Goal: Information Seeking & Learning: Learn about a topic

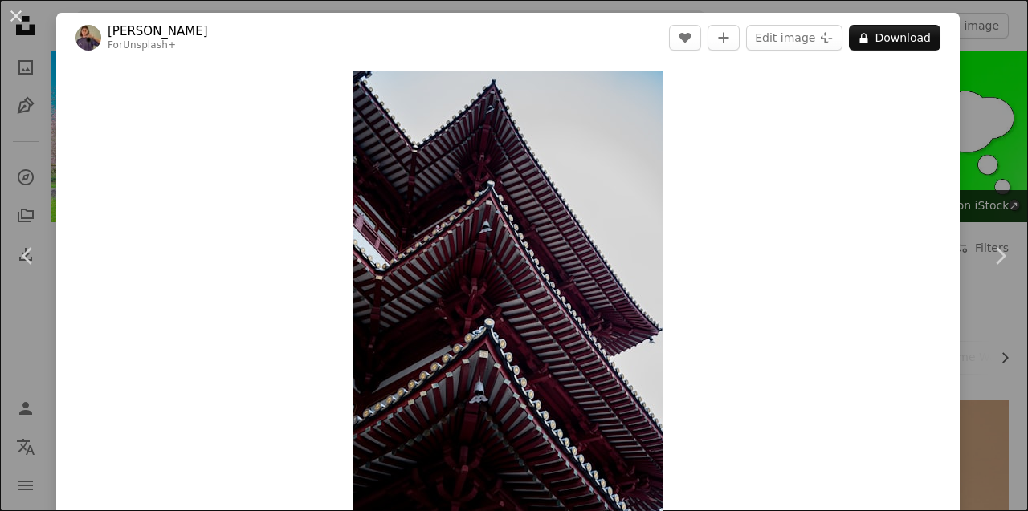
scroll to position [4459, 0]
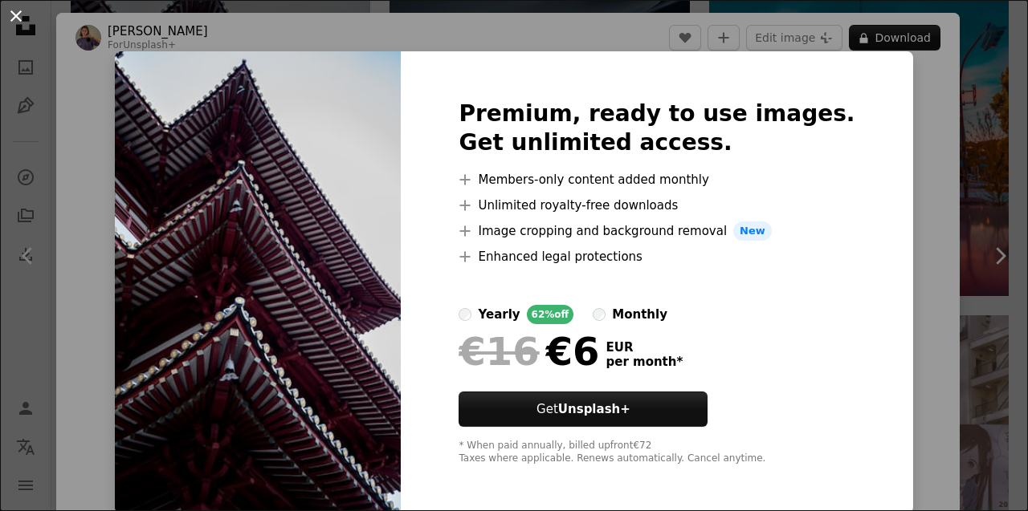
click at [26, 22] on button "An X shape" at bounding box center [15, 15] width 19 height 19
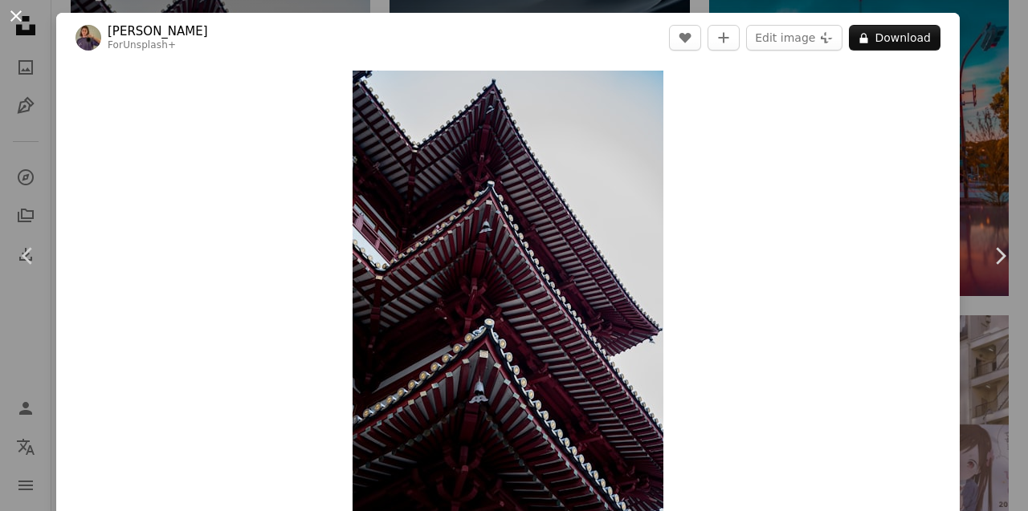
click at [26, 21] on button "An X shape" at bounding box center [15, 15] width 19 height 19
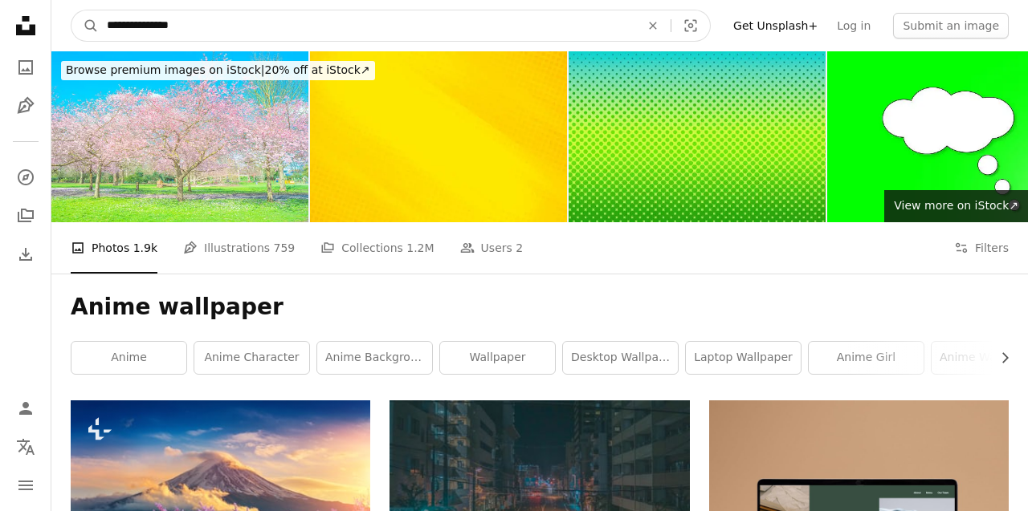
click at [454, 27] on input "**********" at bounding box center [367, 25] width 536 height 31
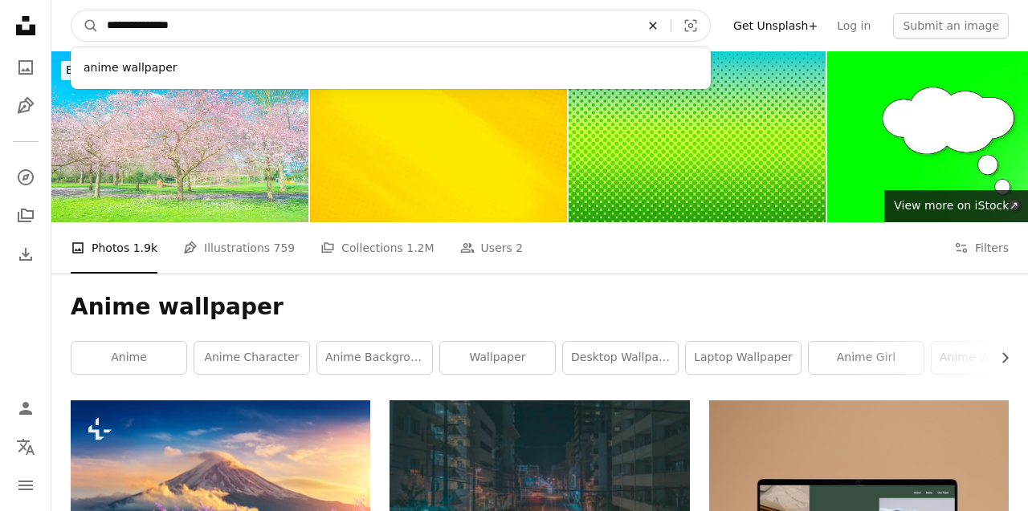
click at [667, 26] on icon "An X shape" at bounding box center [652, 25] width 35 height 13
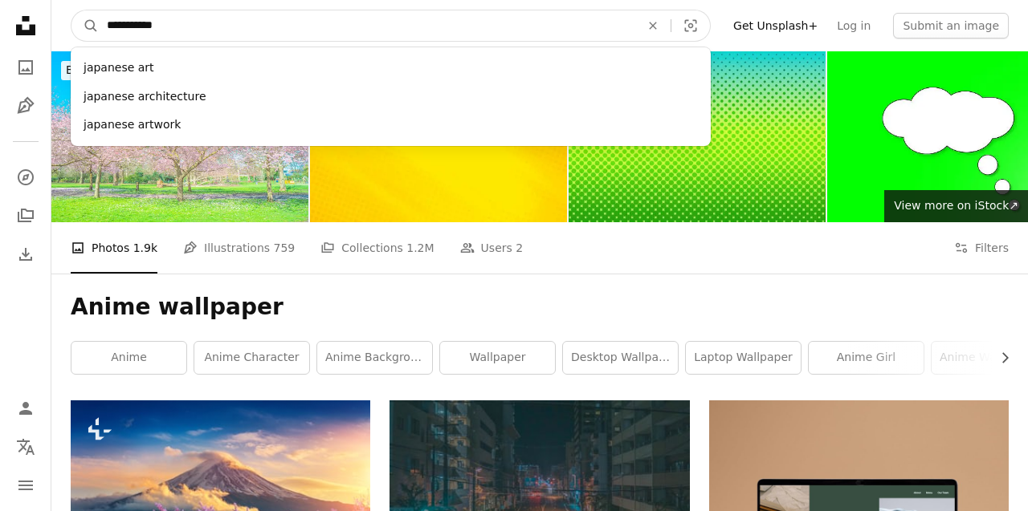
type input "**********"
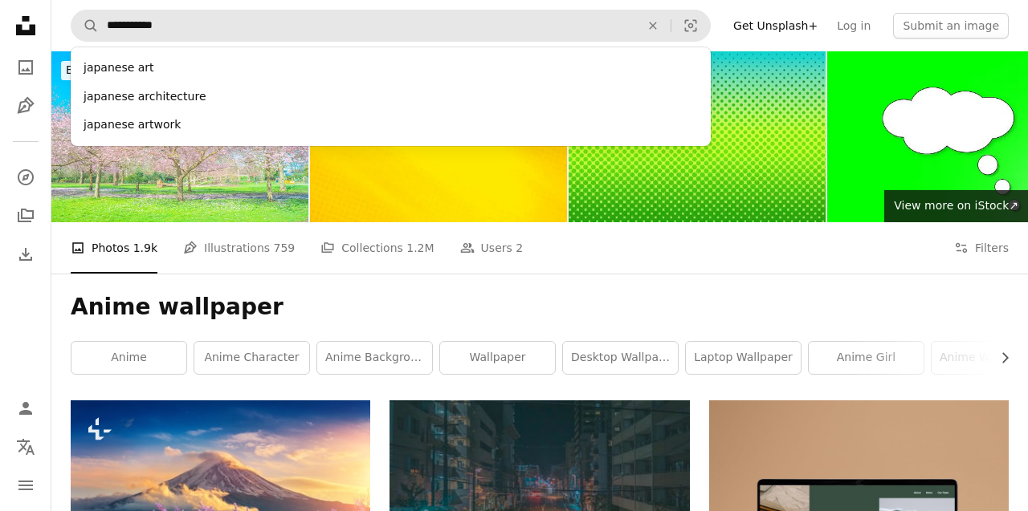
click at [194, 101] on div "japanese architecture" at bounding box center [391, 97] width 640 height 29
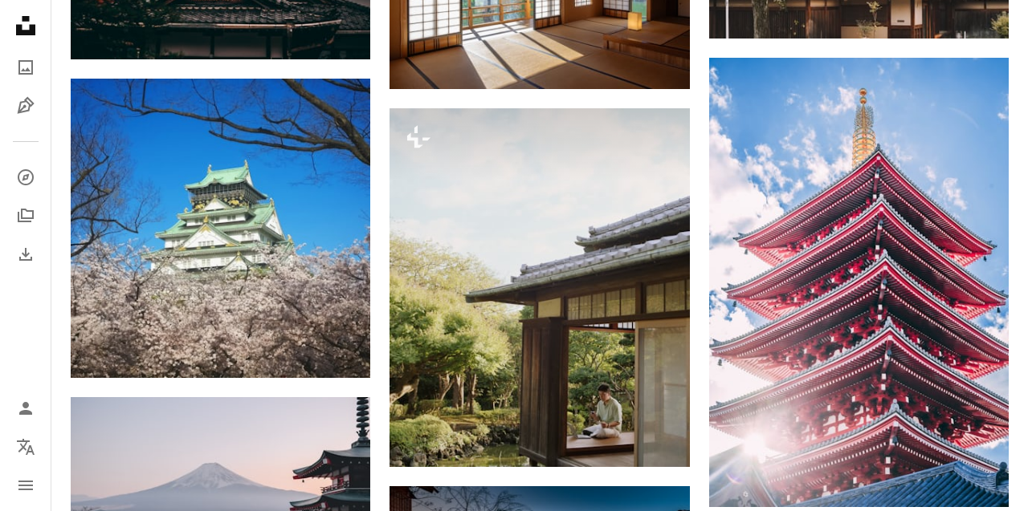
scroll to position [1450, 0]
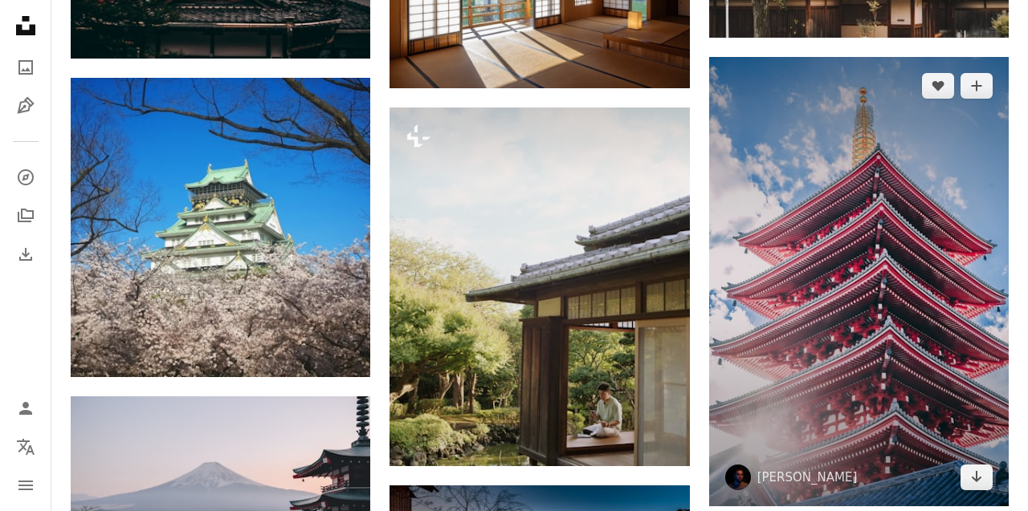
click at [944, 406] on img at bounding box center [858, 282] width 299 height 450
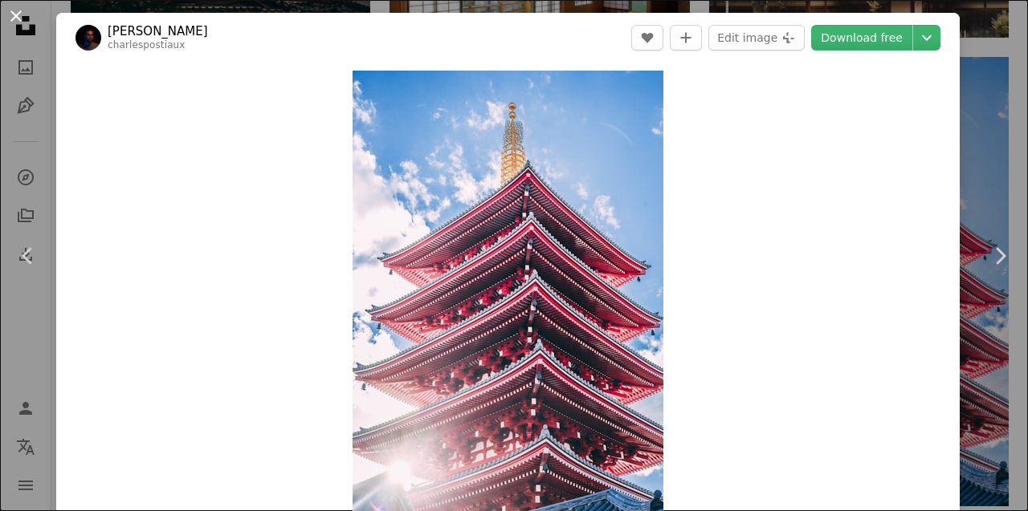
click at [16, 16] on button "An X shape" at bounding box center [15, 15] width 19 height 19
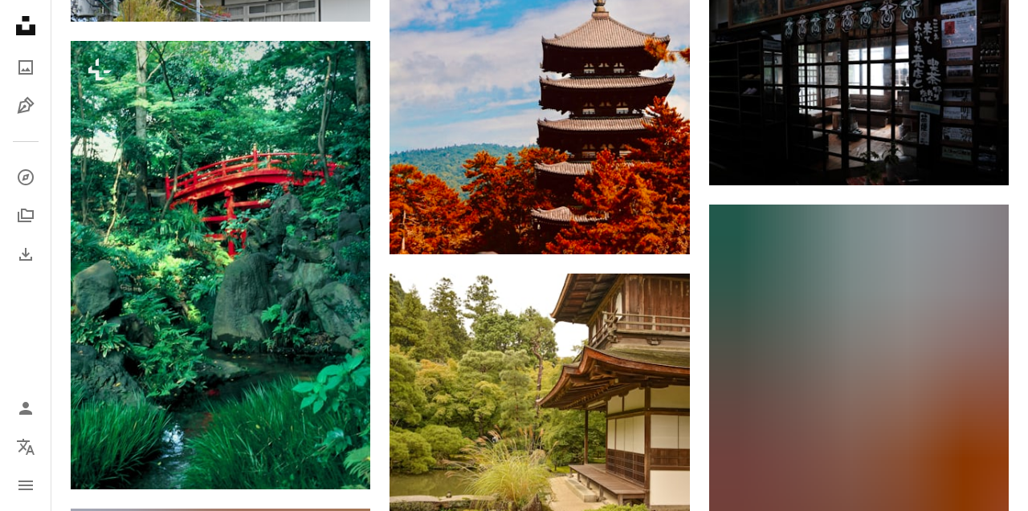
scroll to position [4190, 0]
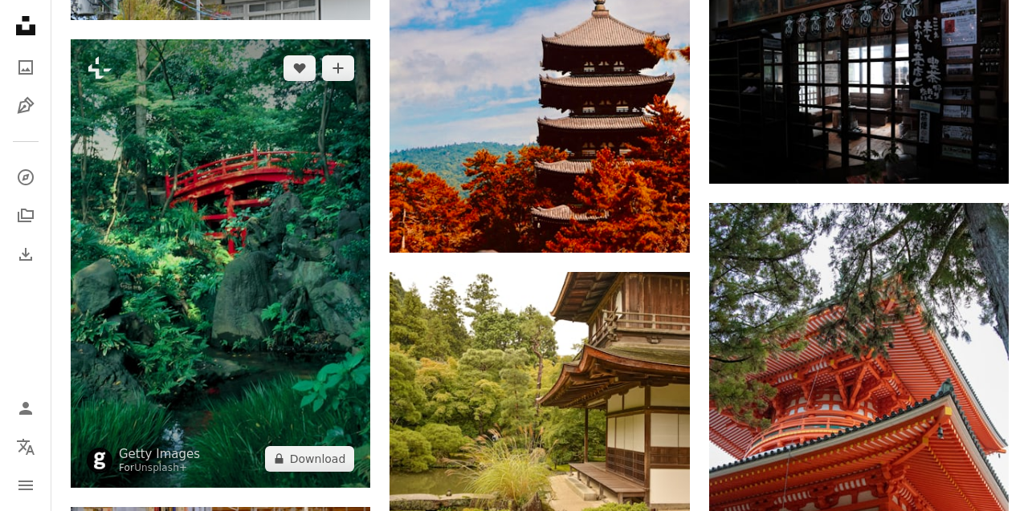
click at [185, 289] on img at bounding box center [220, 263] width 299 height 449
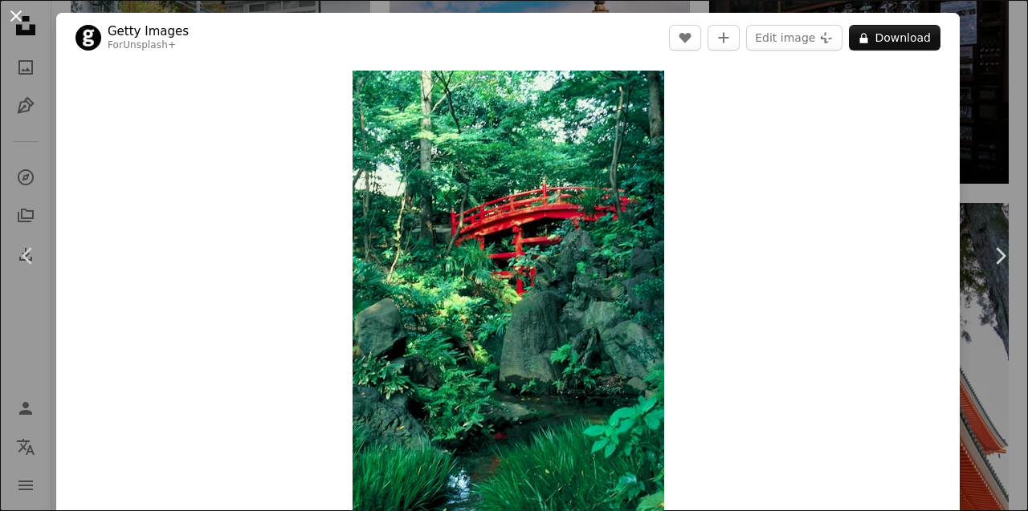
click at [20, 26] on button "An X shape" at bounding box center [15, 15] width 19 height 19
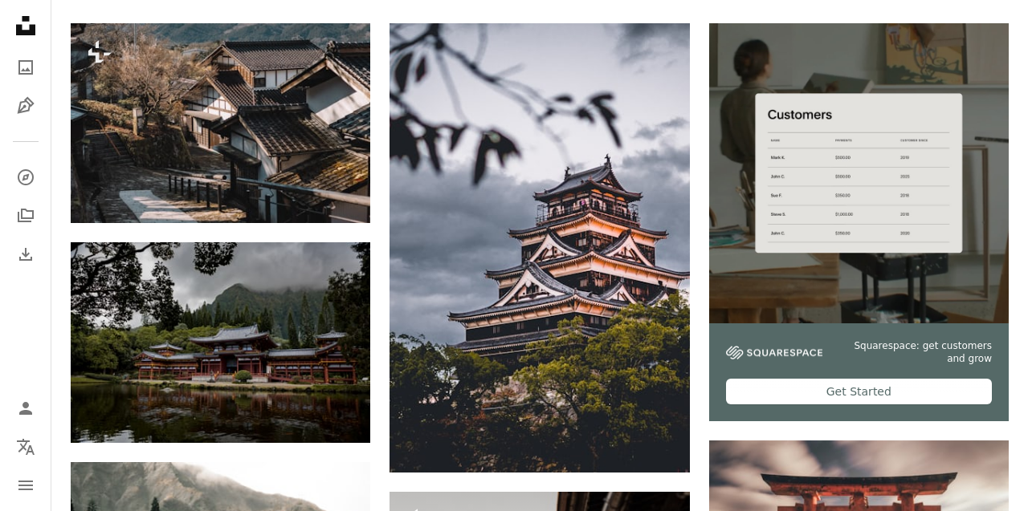
scroll to position [381, 0]
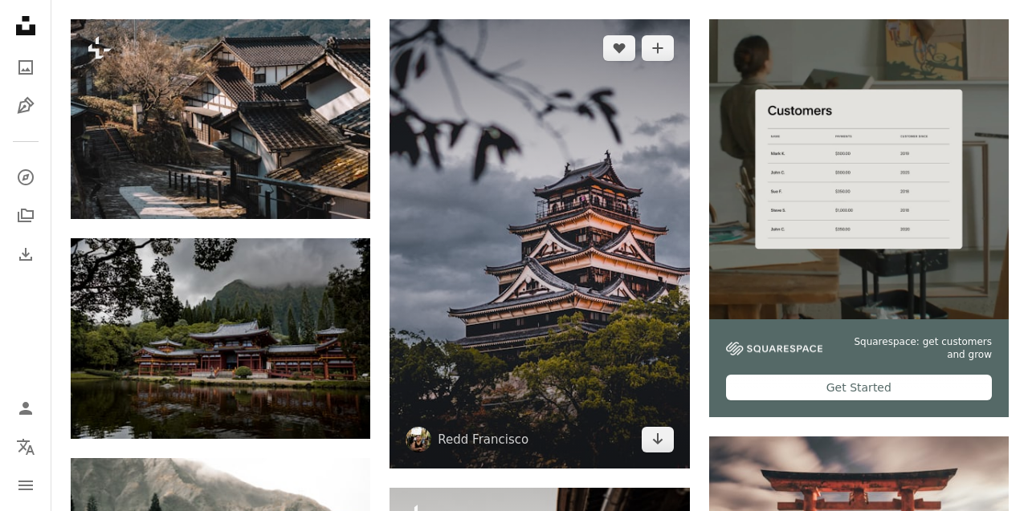
click at [630, 393] on img at bounding box center [538, 244] width 299 height 450
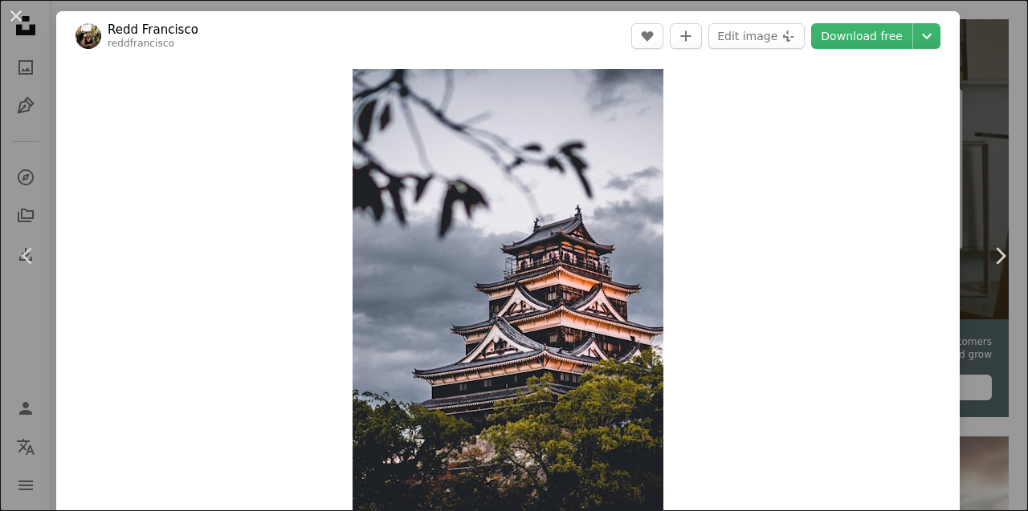
scroll to position [1, 0]
click at [19, 19] on button "An X shape" at bounding box center [15, 15] width 19 height 19
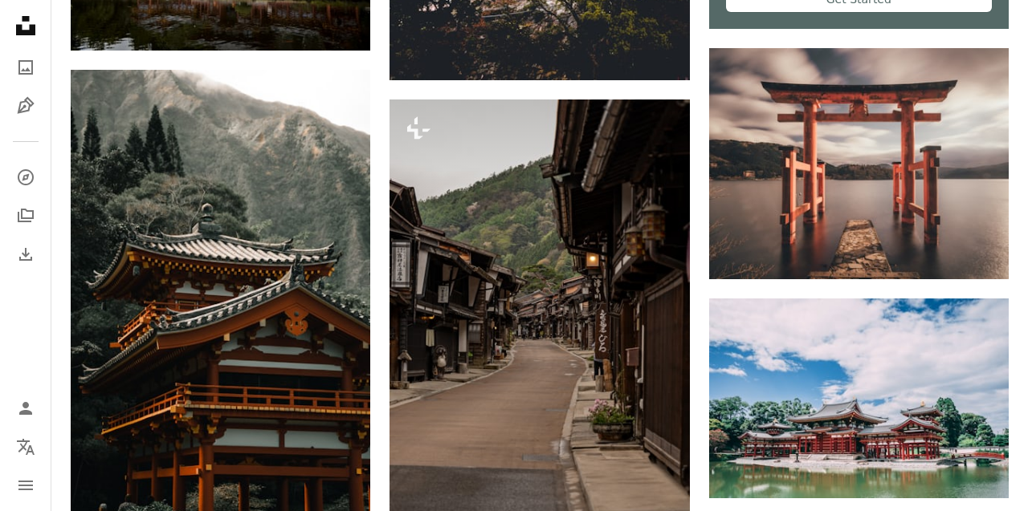
scroll to position [770, 0]
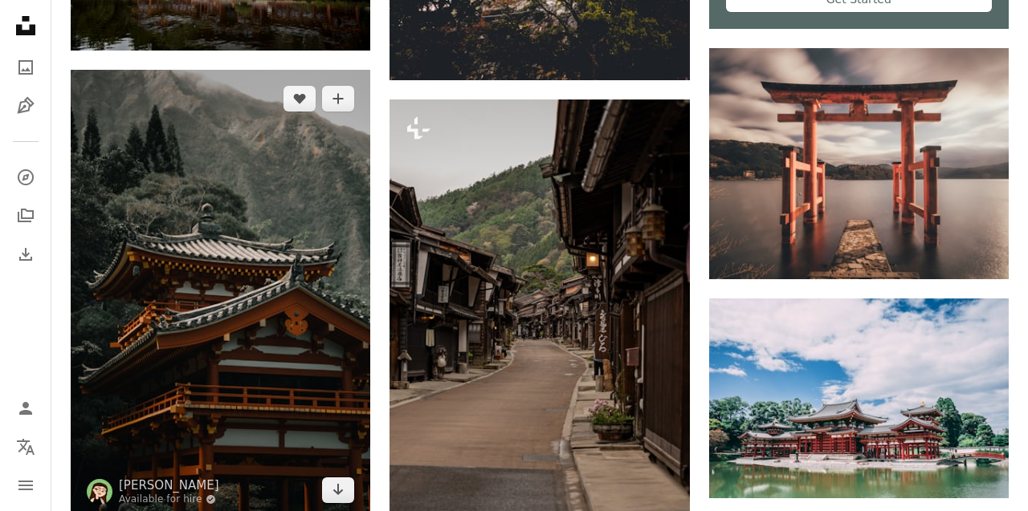
click at [303, 429] on img at bounding box center [220, 295] width 299 height 450
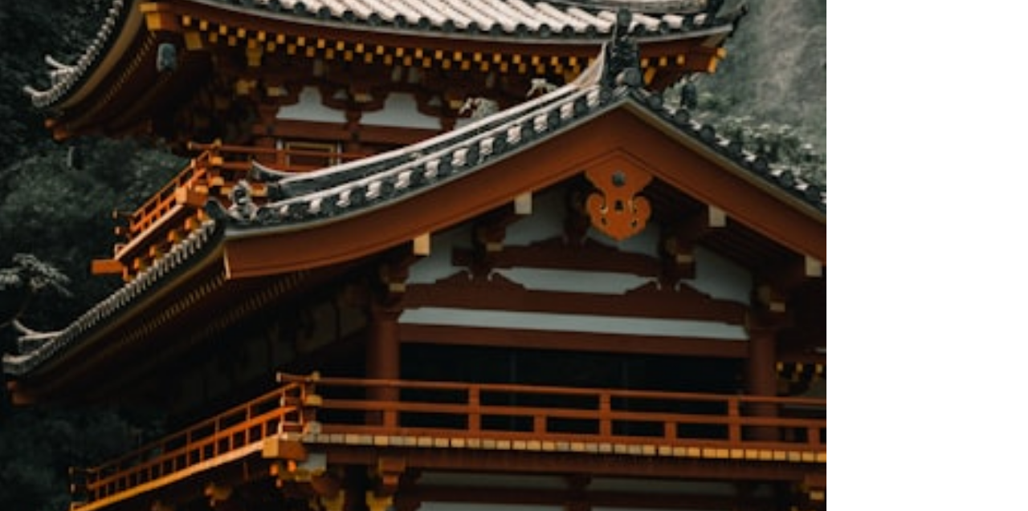
click at [565, 413] on img "Zoom in on this image" at bounding box center [507, 304] width 311 height 466
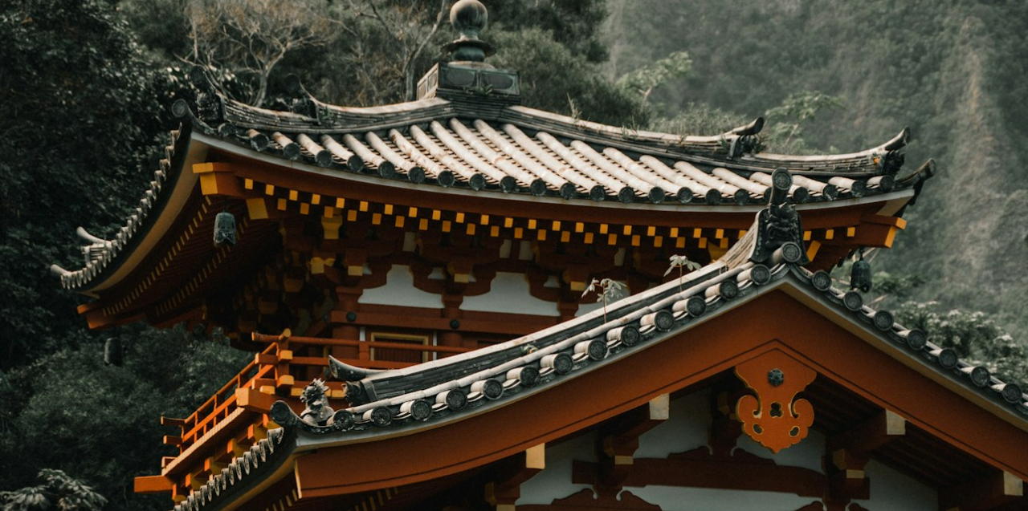
scroll to position [474, 0]
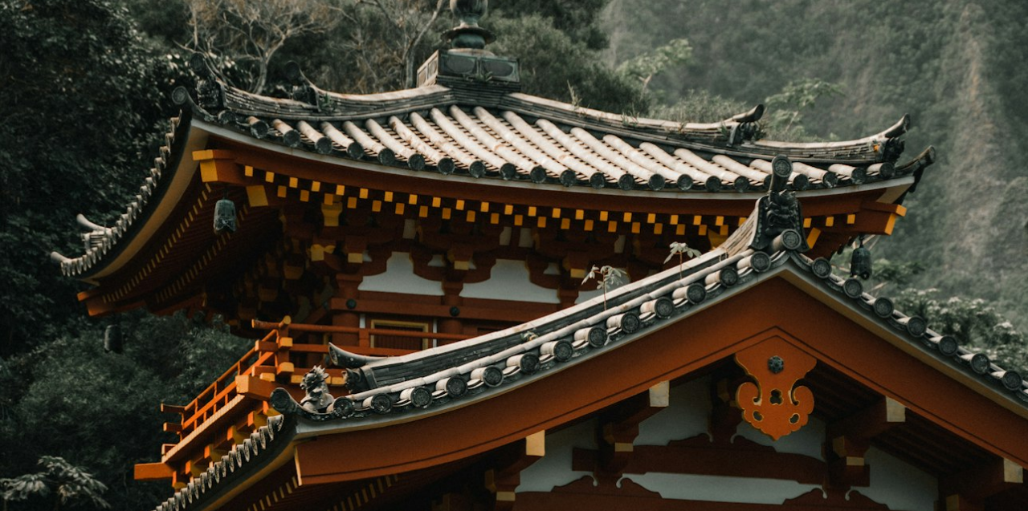
click at [1013, 345] on img "Zoom out on this image" at bounding box center [513, 297] width 1029 height 1545
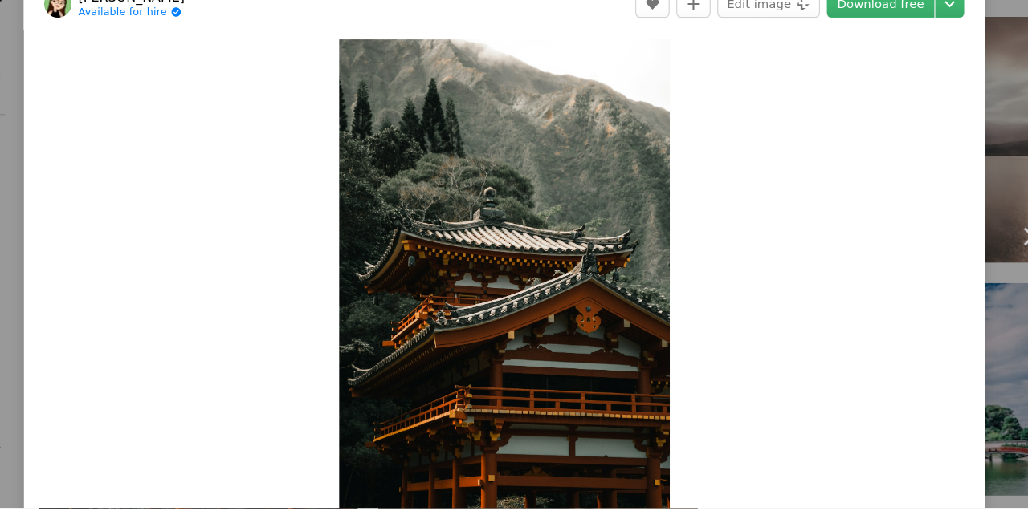
scroll to position [767, 0]
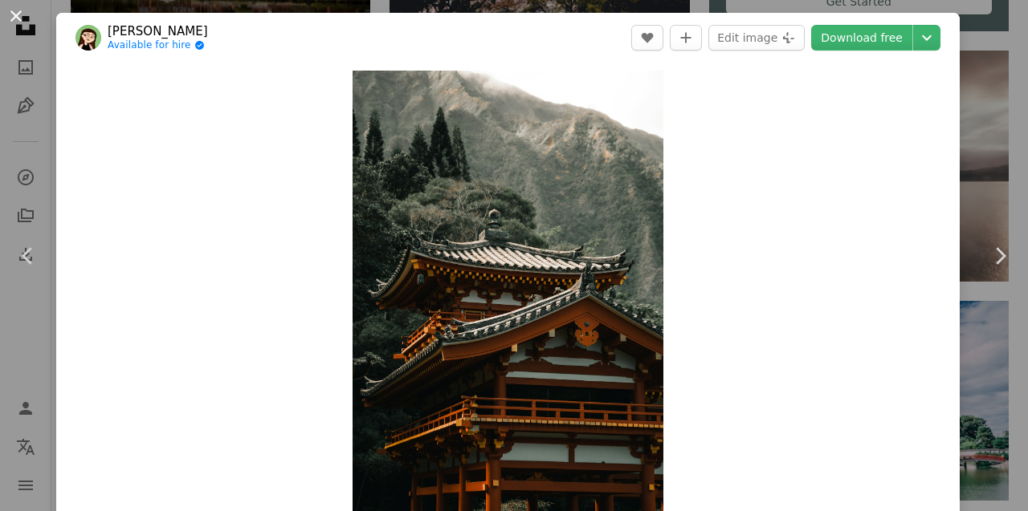
click at [15, 24] on button "An X shape" at bounding box center [15, 15] width 19 height 19
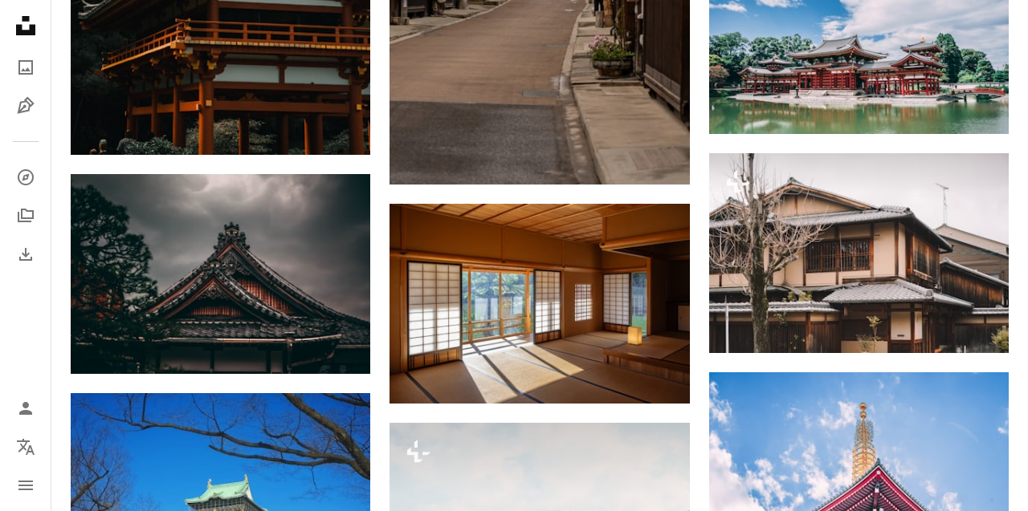
scroll to position [1136, 0]
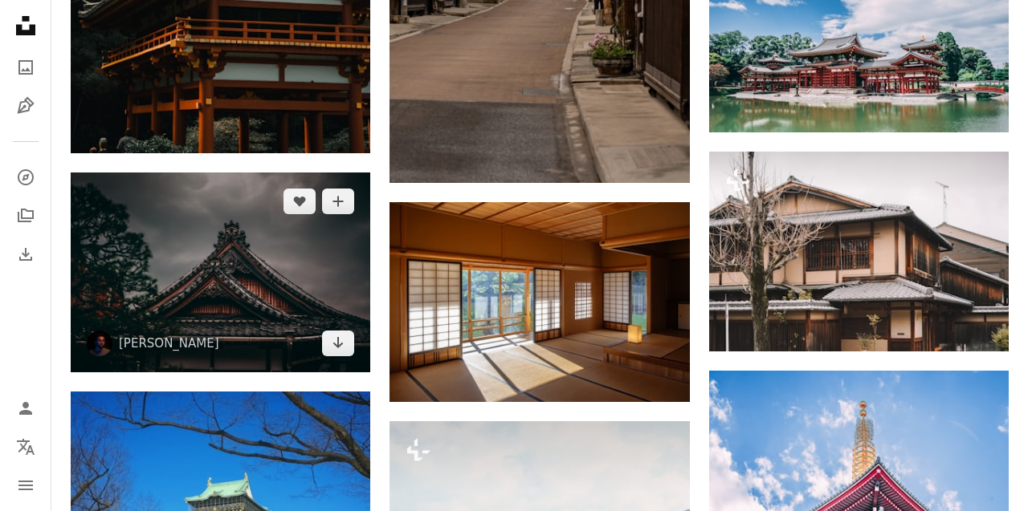
click at [170, 254] on img at bounding box center [220, 273] width 299 height 200
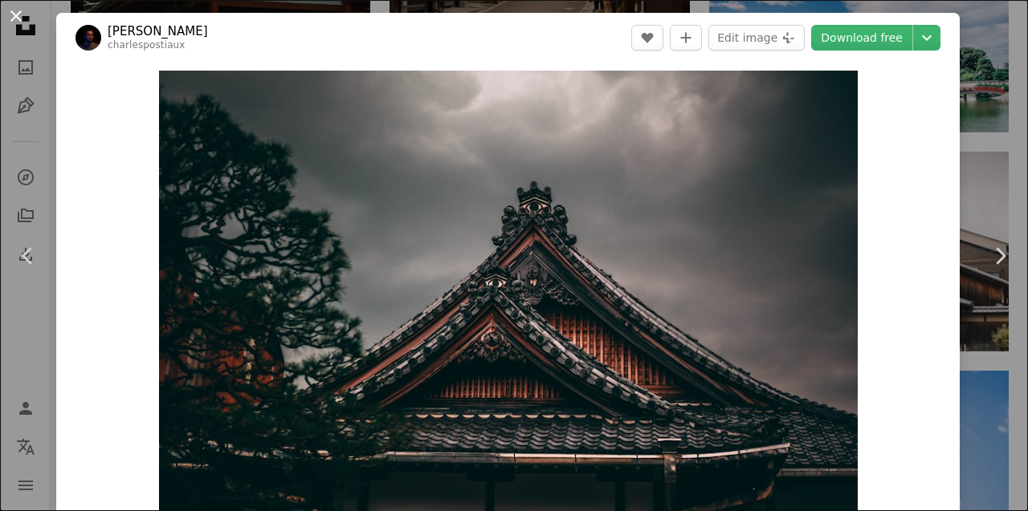
click at [21, 26] on button "An X shape" at bounding box center [15, 15] width 19 height 19
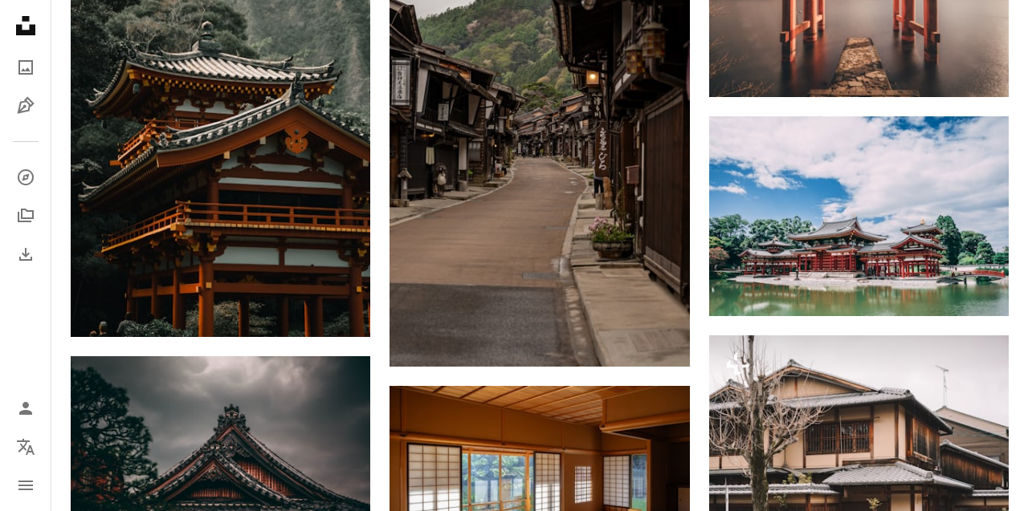
scroll to position [950, 0]
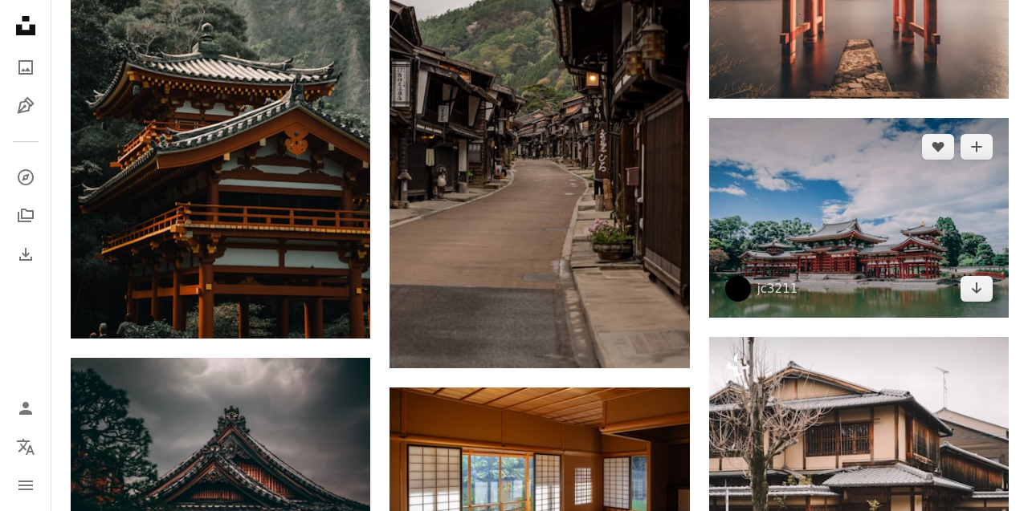
click at [942, 291] on img at bounding box center [858, 218] width 299 height 200
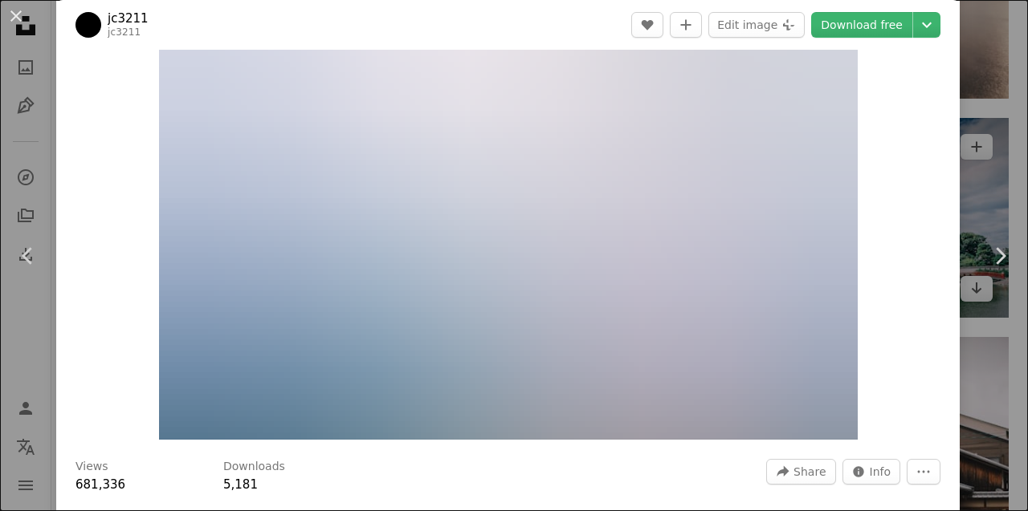
scroll to position [102, 0]
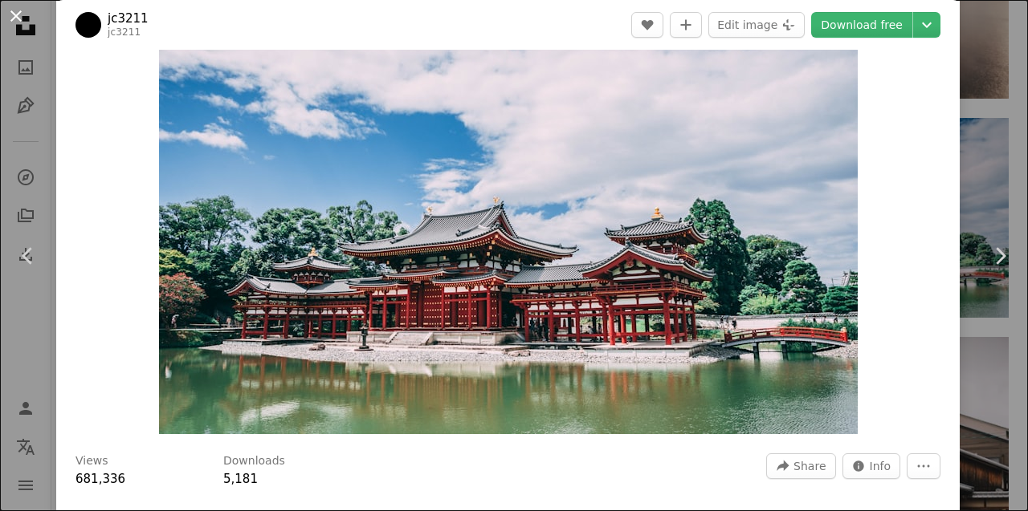
click at [25, 24] on button "An X shape" at bounding box center [15, 15] width 19 height 19
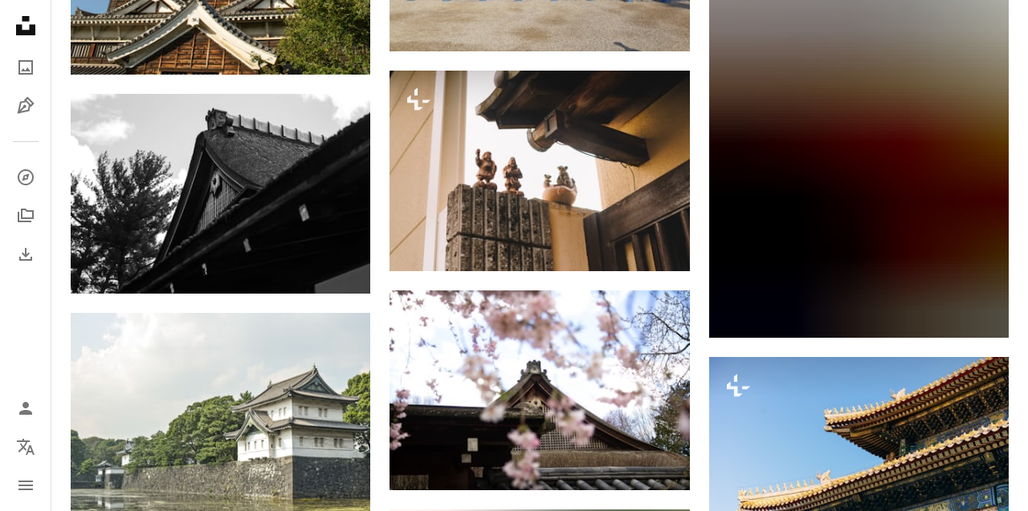
scroll to position [11174, 0]
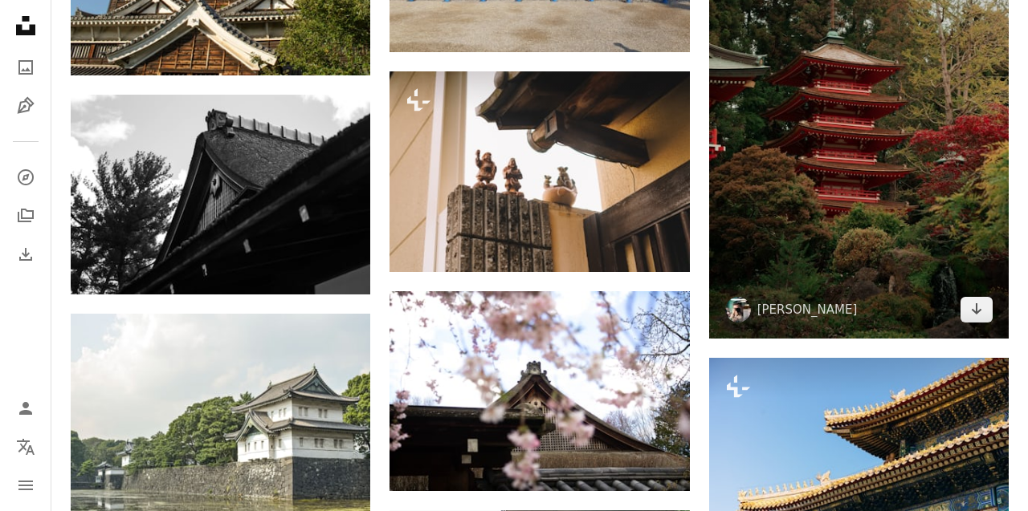
click at [859, 294] on img at bounding box center [858, 114] width 299 height 450
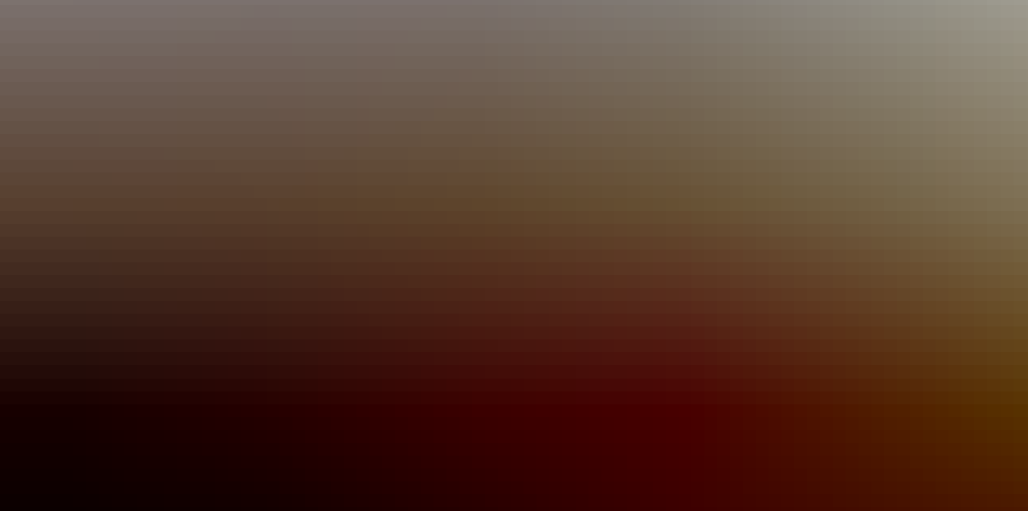
scroll to position [31, 0]
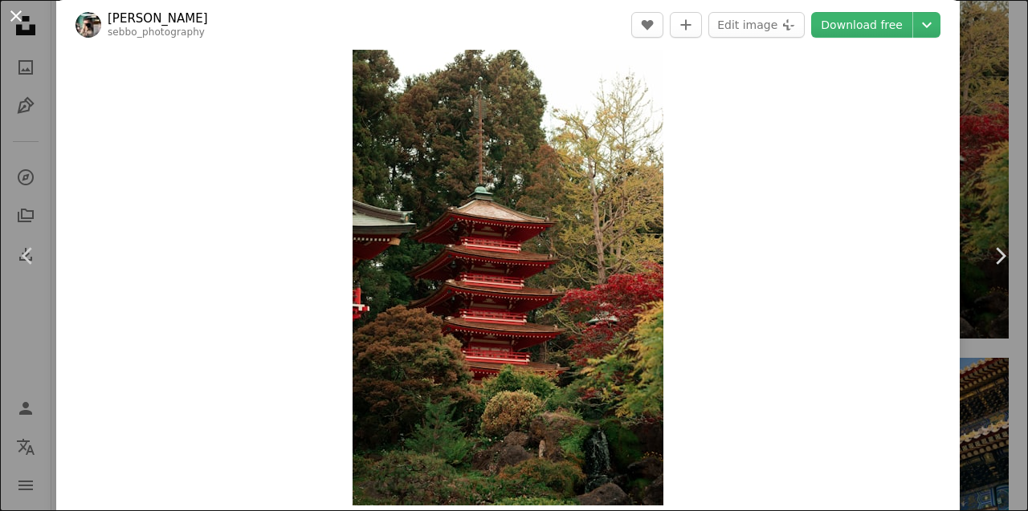
click at [15, 15] on button "An X shape" at bounding box center [15, 15] width 19 height 19
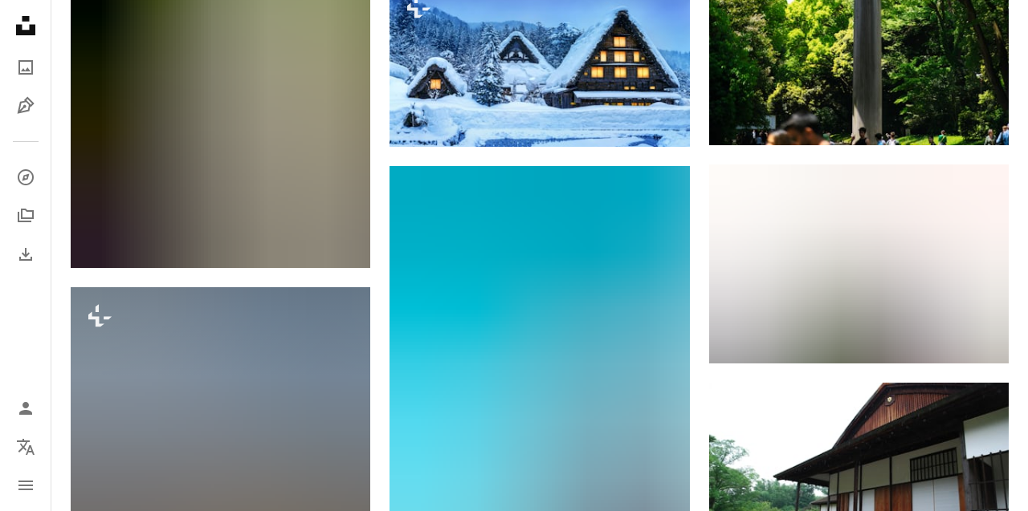
scroll to position [26498, 0]
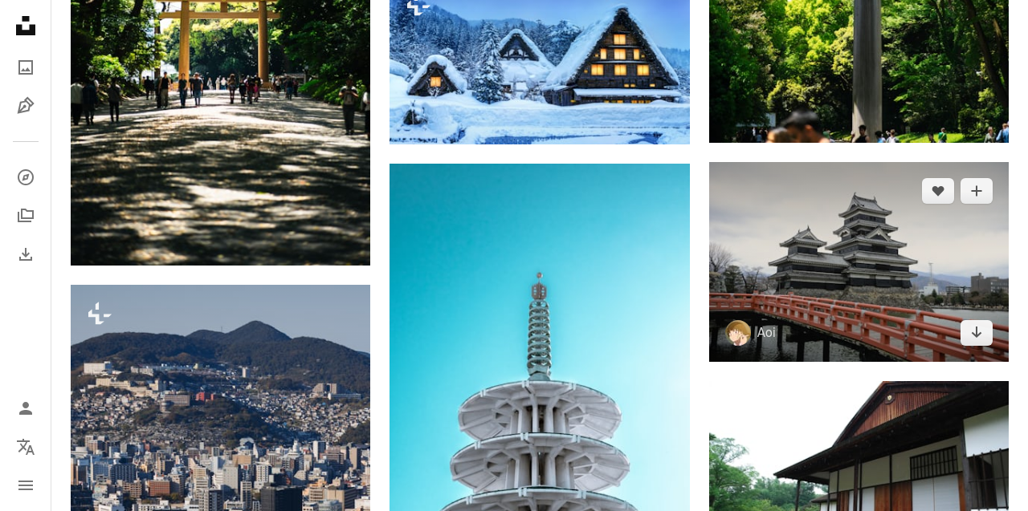
click at [906, 325] on img at bounding box center [858, 262] width 299 height 200
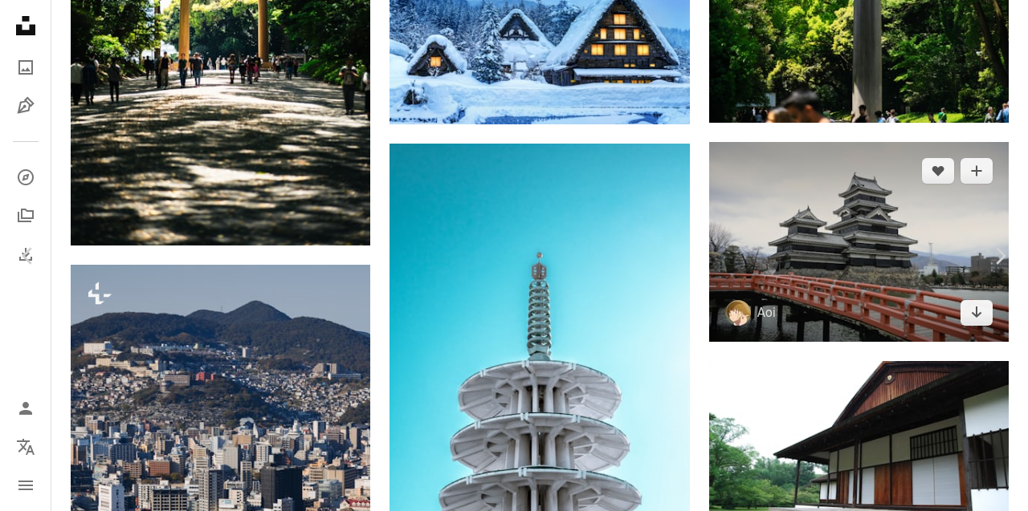
scroll to position [26961, 0]
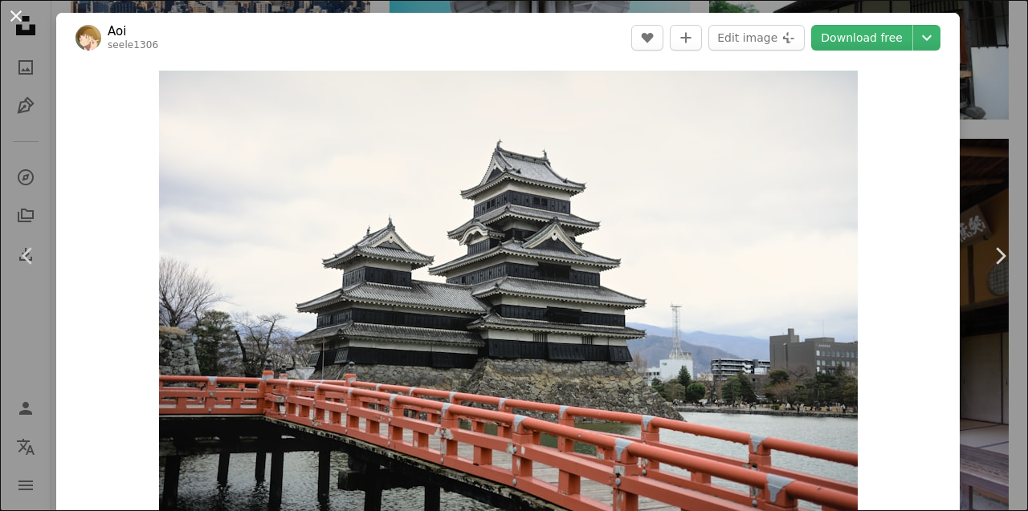
click at [16, 16] on button "An X shape" at bounding box center [15, 15] width 19 height 19
